Goal: Task Accomplishment & Management: Use online tool/utility

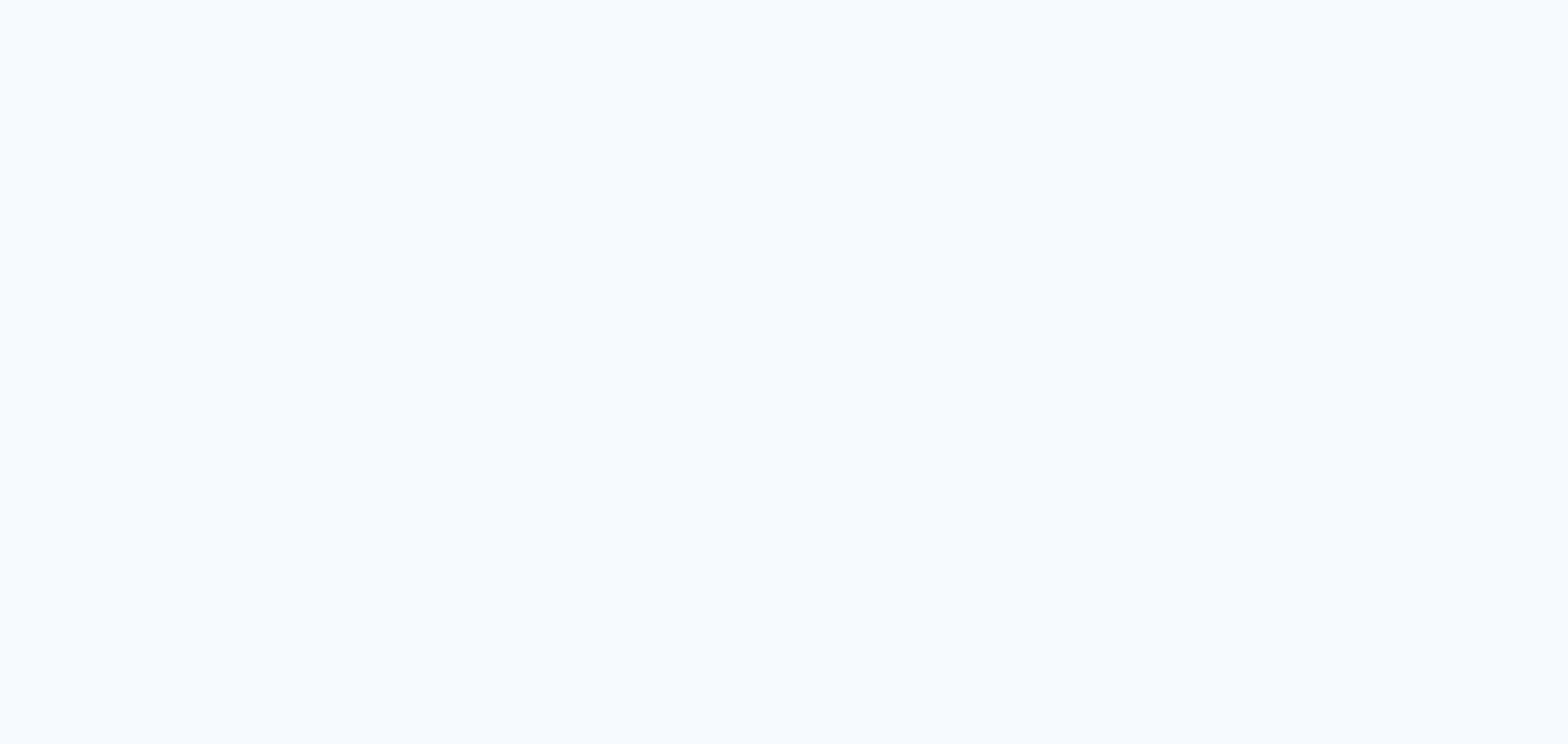
click at [1312, 236] on quentale-app at bounding box center [784, 372] width 1568 height 744
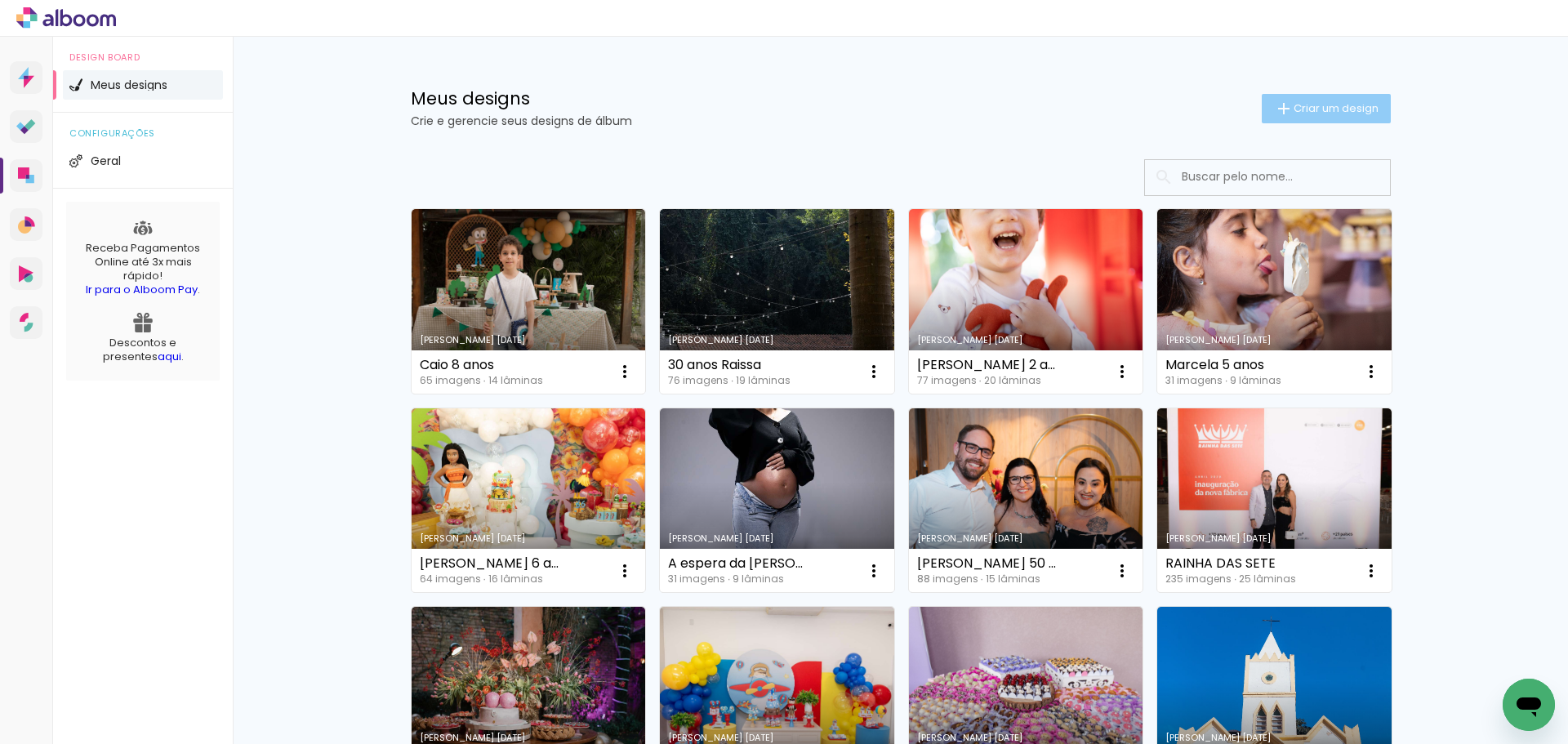
click at [1342, 103] on span "Criar um design" at bounding box center [1335, 108] width 85 height 11
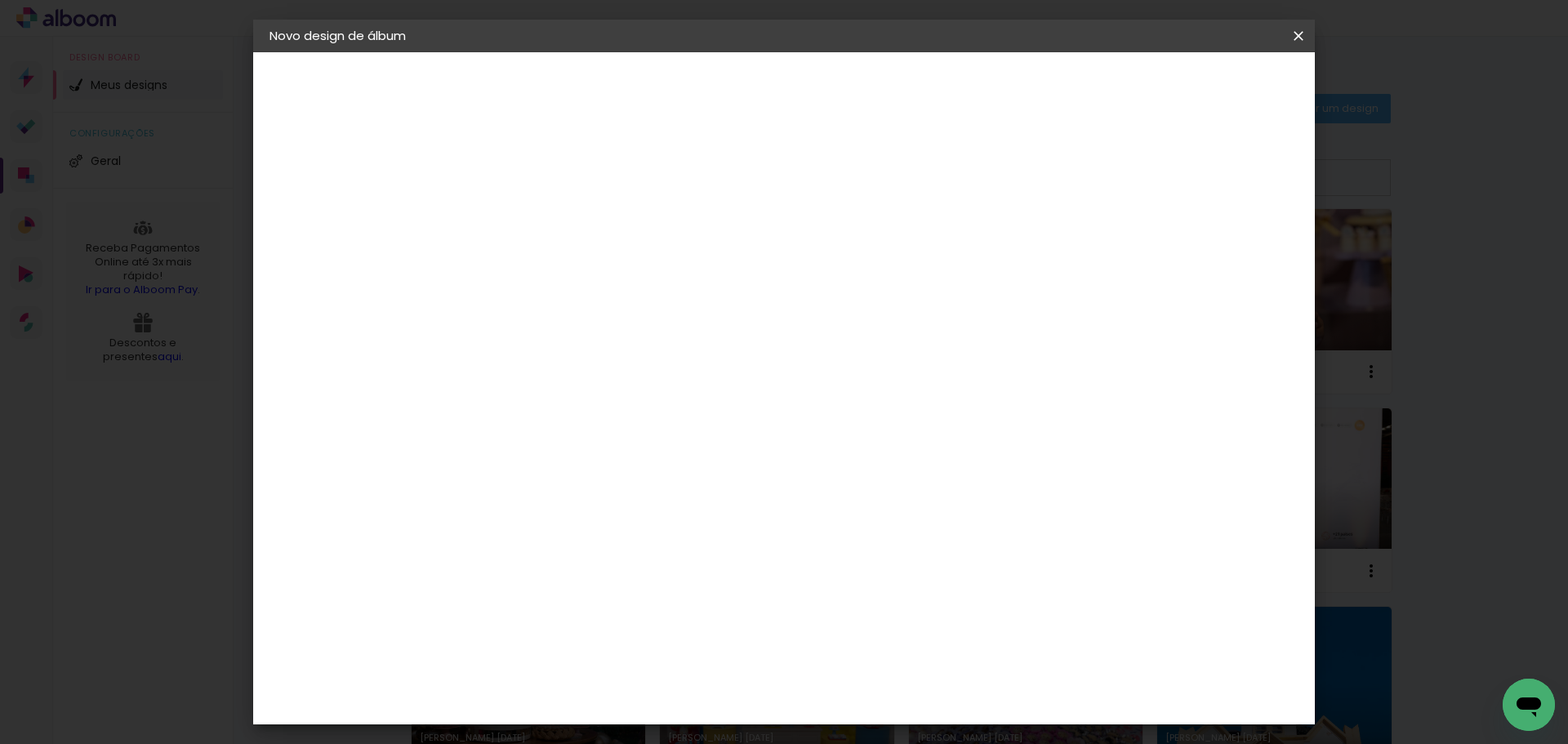
click at [537, 224] on input at bounding box center [537, 219] width 0 height 25
type input "BIA 18 ANOS"
type paper-input "BIA 18 ANOS"
click at [0, 0] on slot "Avançar" at bounding box center [0, 0] width 0 height 0
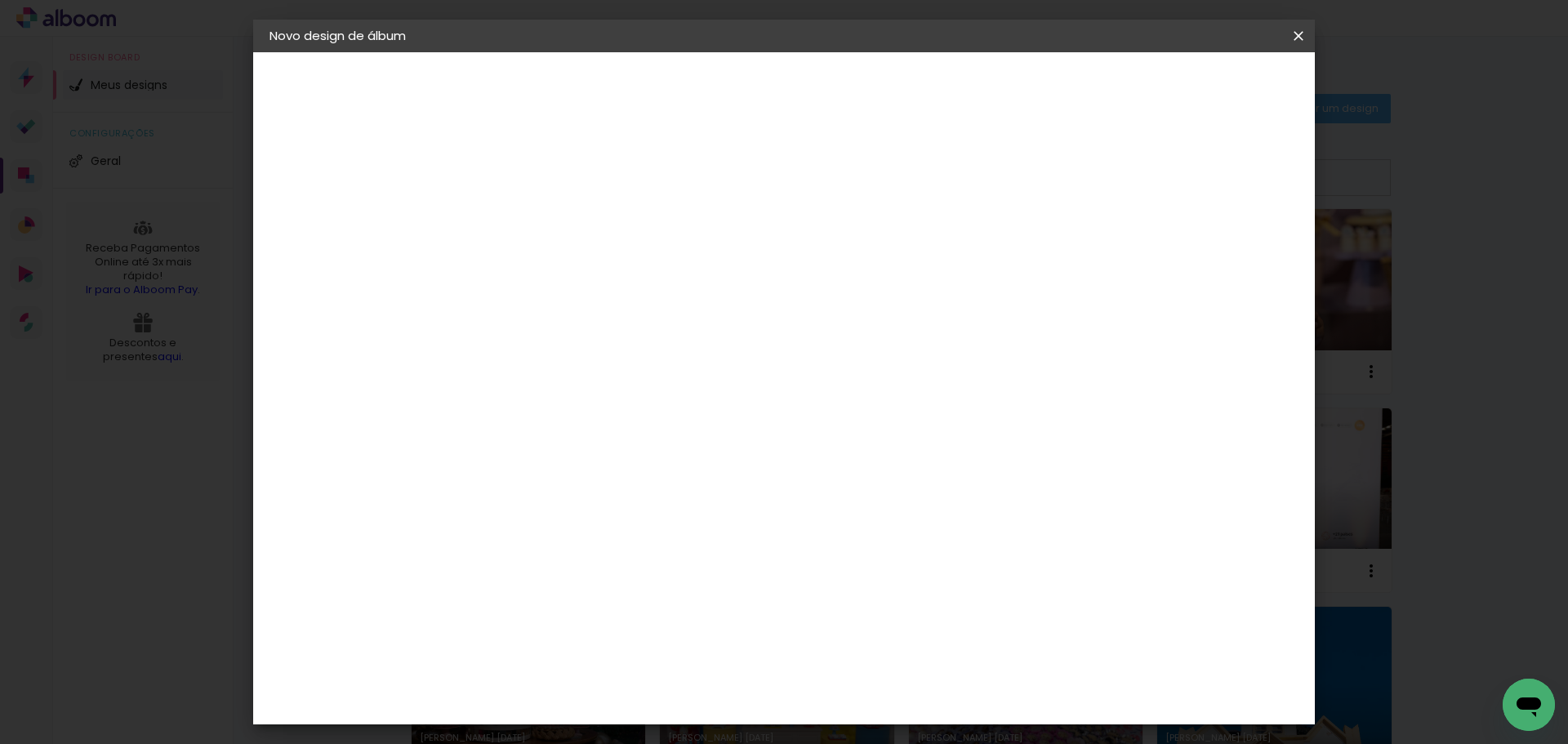
click at [0, 0] on slot "Avançar" at bounding box center [0, 0] width 0 height 0
click at [600, 277] on input "text" at bounding box center [568, 285] width 64 height 25
click at [0, 0] on slot "Padrão" at bounding box center [0, 0] width 0 height 0
type input "Padrão"
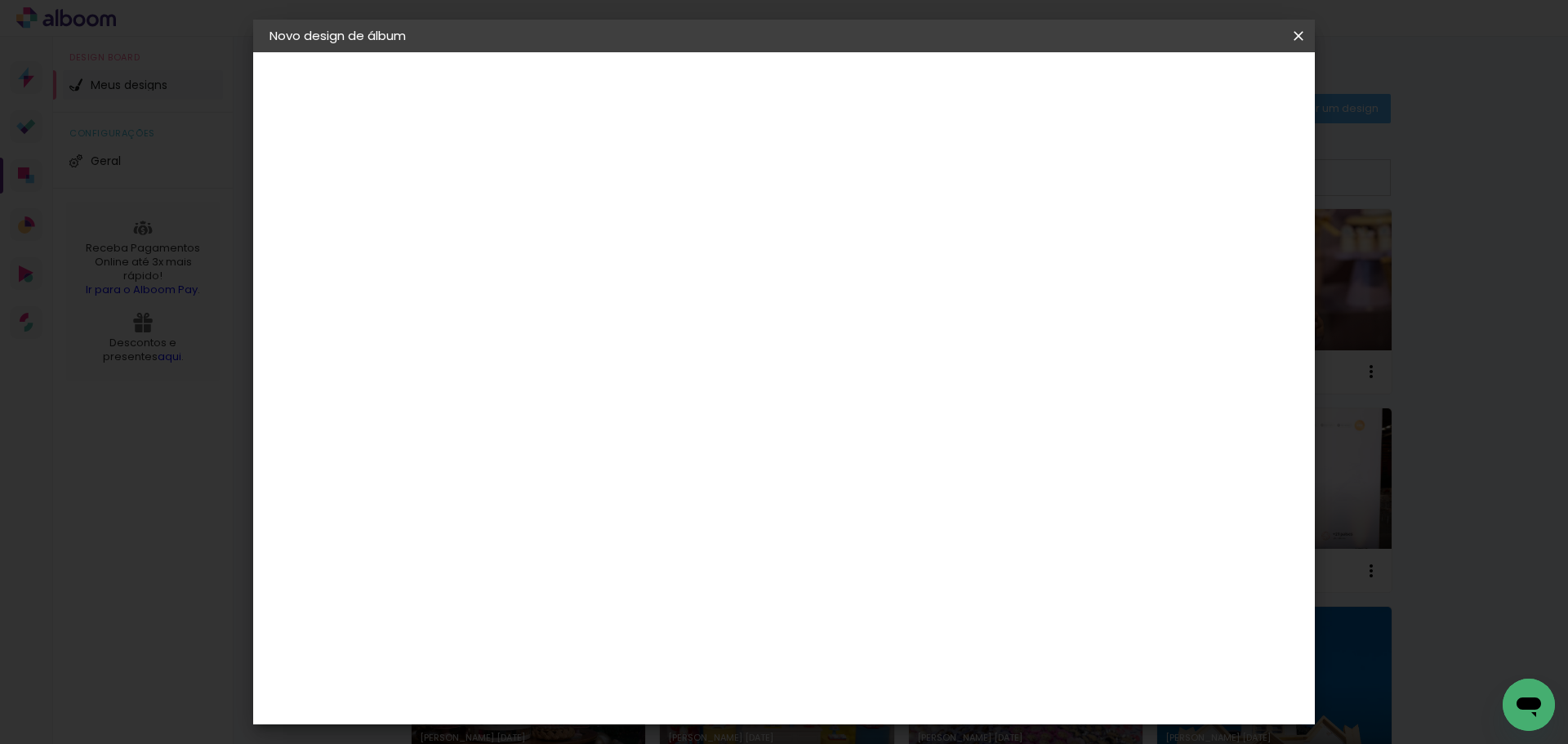
scroll to position [529, 0]
click at [0, 0] on slot "Avançar" at bounding box center [0, 0] width 0 height 0
click at [1069, 83] on paper-button "Iniciar design" at bounding box center [1015, 86] width 107 height 28
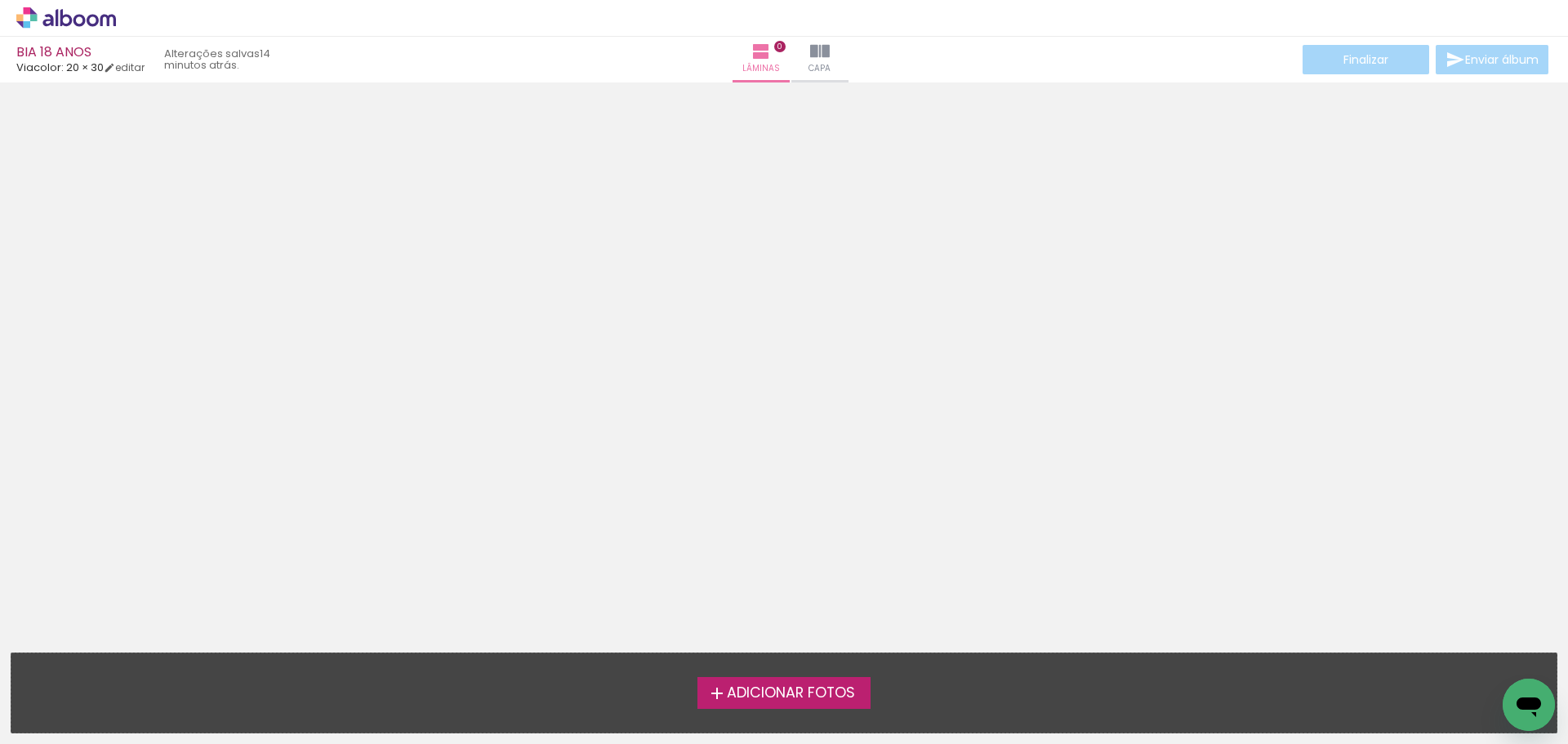
click at [768, 699] on span "Adicionar Fotos" at bounding box center [790, 693] width 128 height 15
click at [0, 0] on input "file" at bounding box center [0, 0] width 0 height 0
